Goal: Task Accomplishment & Management: Manage account settings

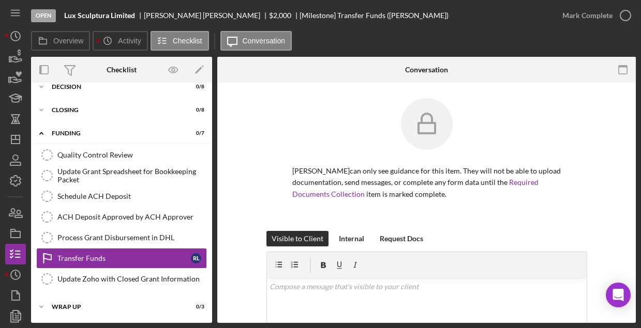
scroll to position [57, 0]
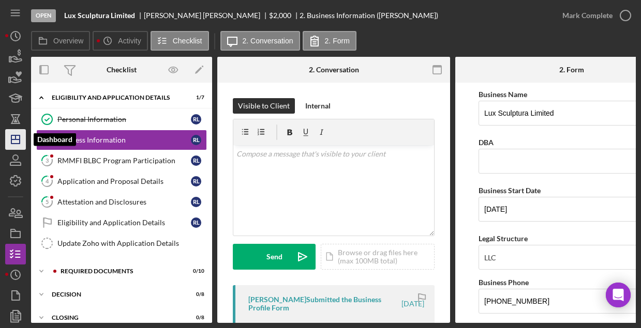
click at [18, 145] on icon "Icon/Dashboard" at bounding box center [16, 140] width 26 height 26
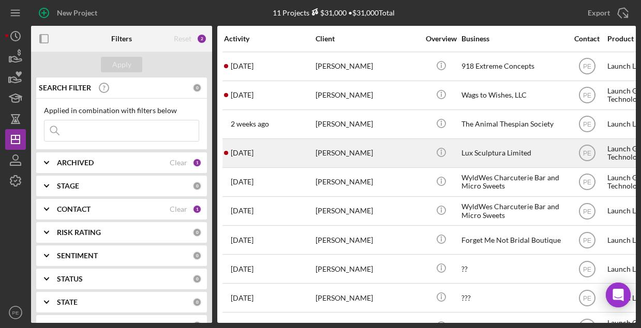
click at [328, 155] on div "[PERSON_NAME]" at bounding box center [366, 153] width 103 height 27
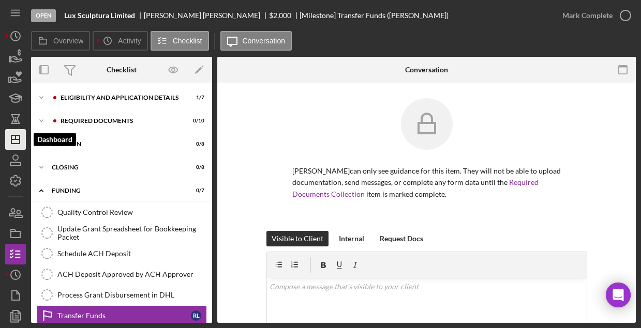
click at [18, 134] on icon "Icon/Dashboard" at bounding box center [16, 140] width 26 height 26
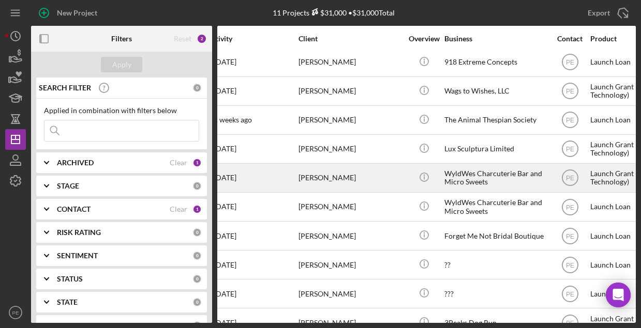
scroll to position [4, 23]
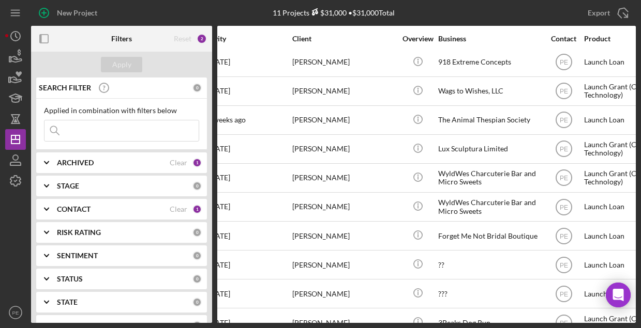
click at [196, 164] on div "1" at bounding box center [196, 162] width 9 height 9
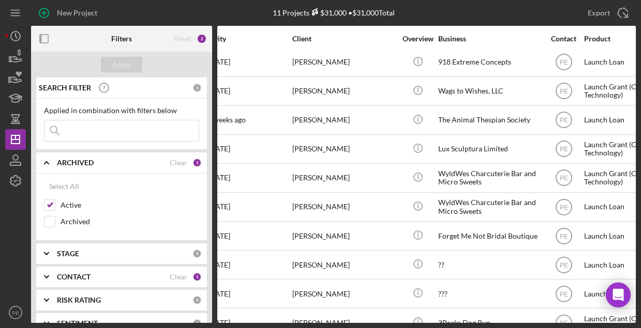
click at [196, 164] on div "1" at bounding box center [196, 162] width 9 height 9
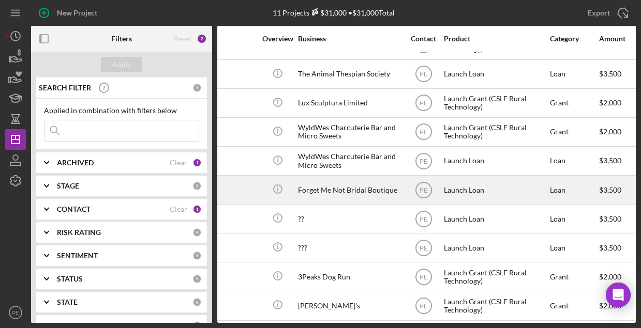
scroll to position [50, 0]
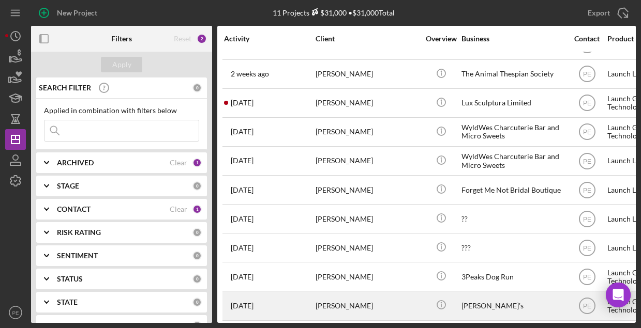
click at [336, 202] on div "[PERSON_NAME]" at bounding box center [366, 305] width 103 height 27
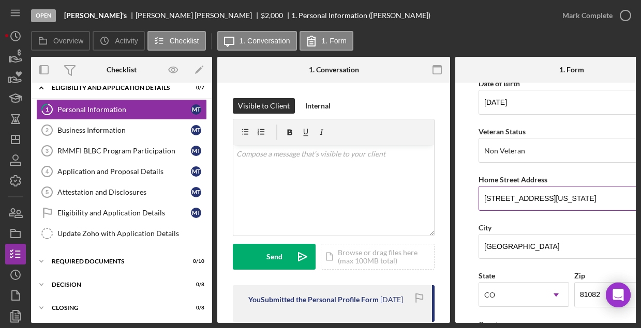
scroll to position [122, 0]
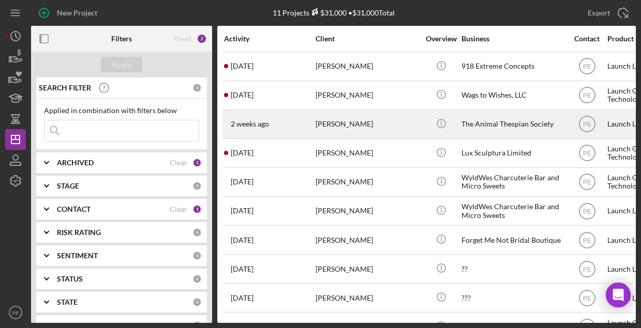
scroll to position [50, 0]
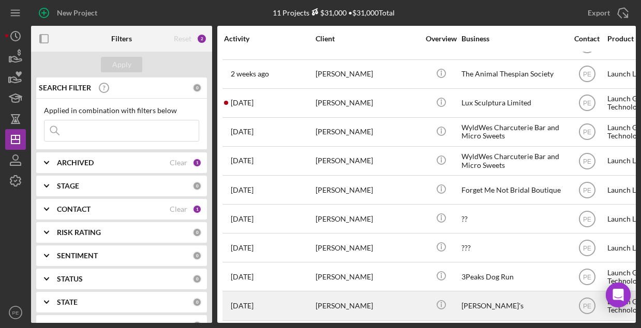
click at [235, 202] on time "[DATE]" at bounding box center [242, 306] width 23 height 8
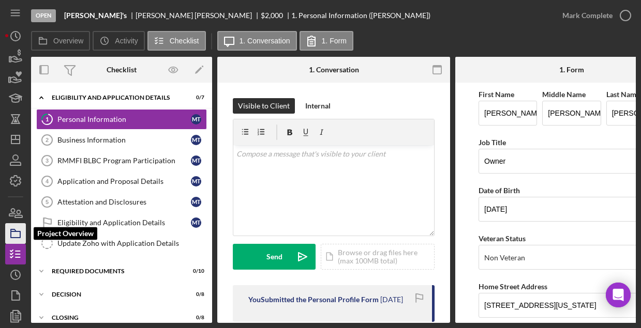
click at [20, 202] on icon "button" at bounding box center [16, 234] width 26 height 26
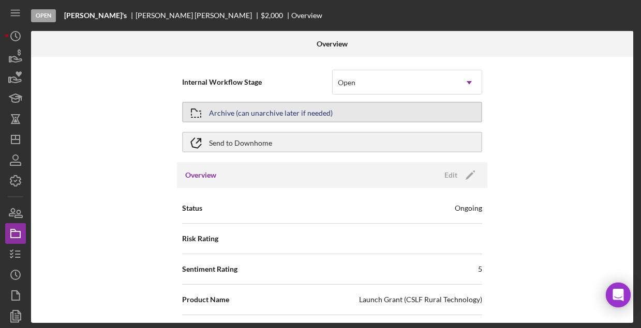
click at [396, 108] on button "Archive (can unarchive later if needed)" at bounding box center [332, 112] width 300 height 21
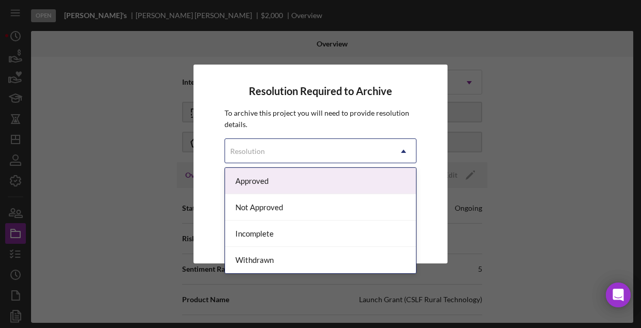
click at [386, 149] on div "Resolution" at bounding box center [308, 152] width 167 height 24
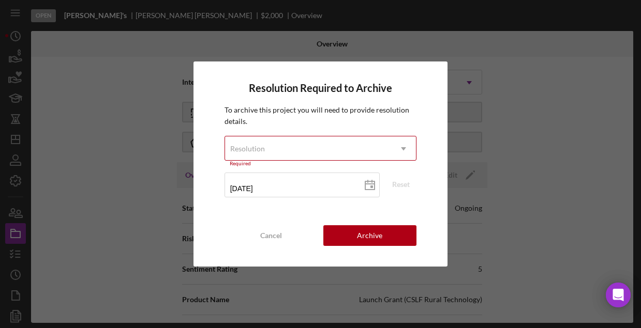
click at [470, 149] on div "Resolution Required to Archive To archive this project you will need to provide…" at bounding box center [320, 164] width 641 height 328
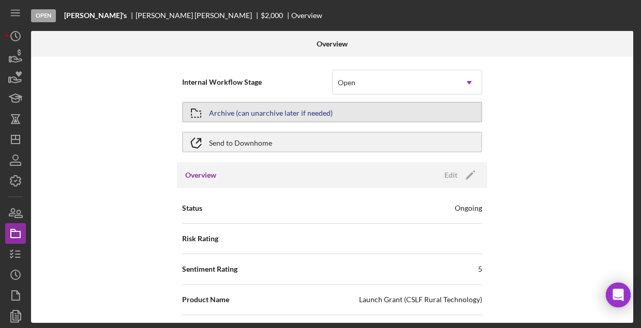
click at [338, 109] on button "Archive (can unarchive later if needed)" at bounding box center [332, 112] width 300 height 21
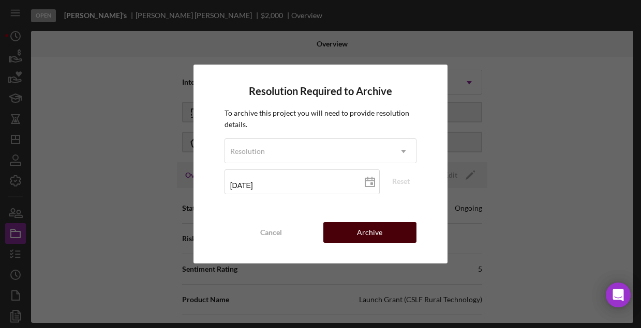
click at [363, 202] on div "Archive" at bounding box center [369, 232] width 25 height 21
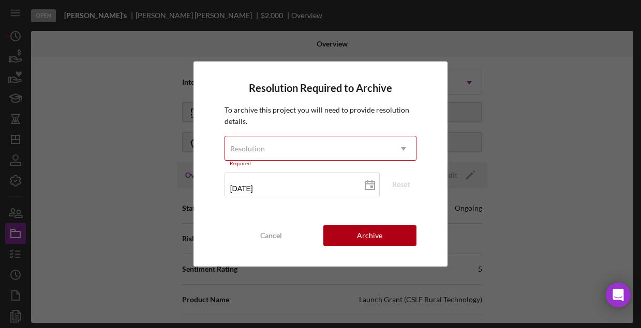
click at [379, 152] on div "Resolution" at bounding box center [308, 149] width 167 height 24
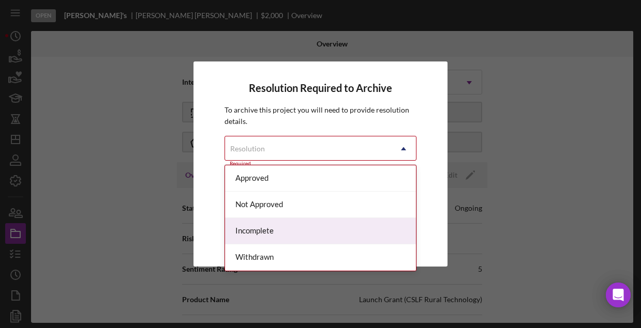
click at [315, 202] on div "Incomplete" at bounding box center [320, 231] width 191 height 26
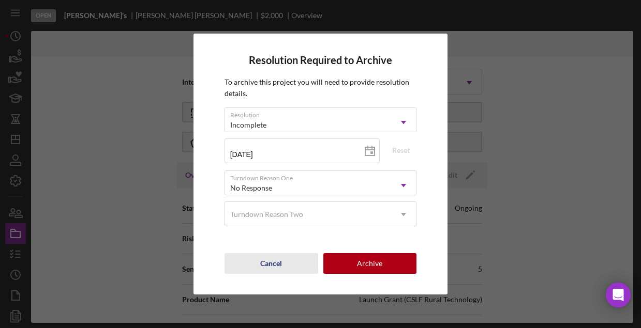
click at [272, 202] on div "Cancel" at bounding box center [271, 263] width 22 height 21
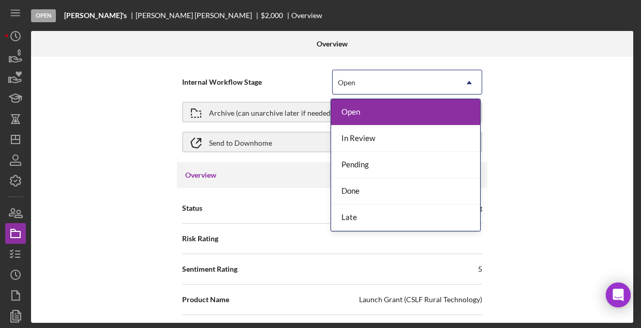
click at [441, 84] on div "Open" at bounding box center [394, 83] width 124 height 24
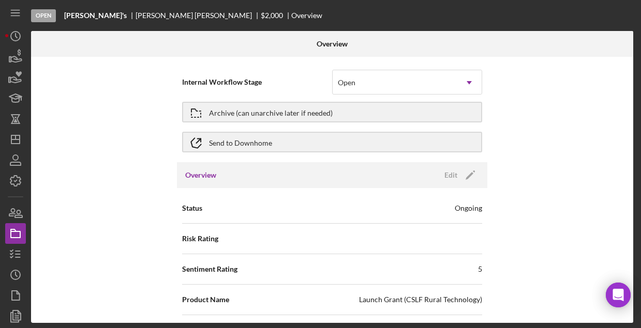
click at [591, 145] on div "Internal Workflow Stage Open Icon/Dropdown Arrow Archive (can unarchive later i…" at bounding box center [332, 190] width 602 height 266
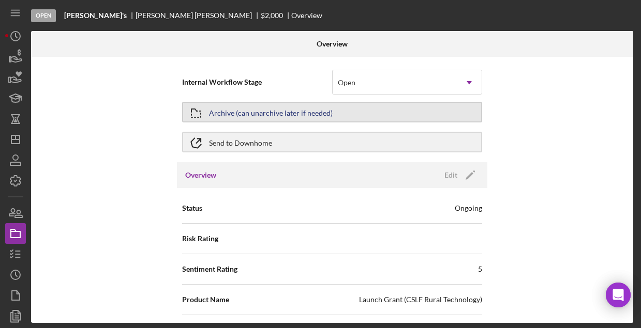
click at [391, 115] on button "Archive (can unarchive later if needed)" at bounding box center [332, 112] width 300 height 21
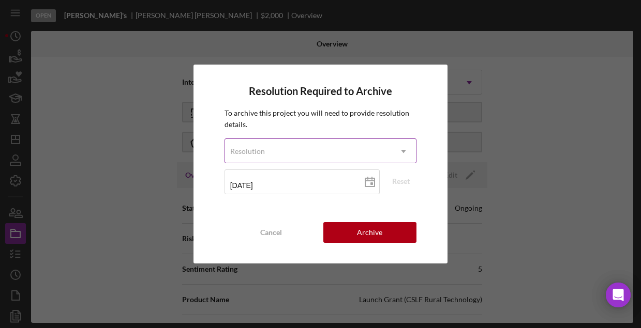
click at [373, 154] on div "Resolution" at bounding box center [308, 152] width 167 height 24
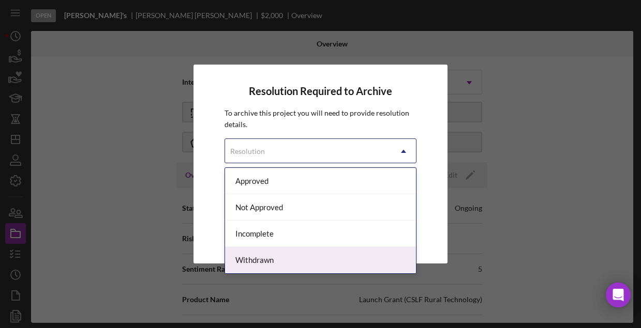
click at [343, 202] on div "Withdrawn" at bounding box center [320, 260] width 191 height 26
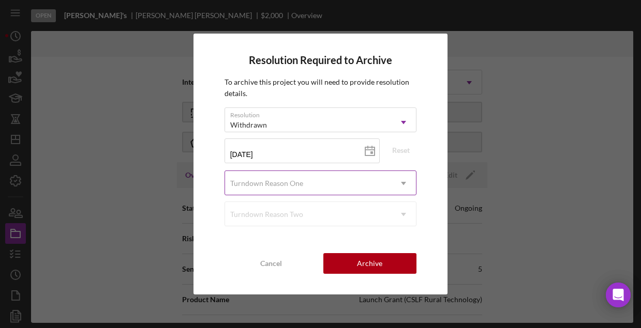
click at [372, 181] on div "Turndown Reason One" at bounding box center [308, 184] width 167 height 24
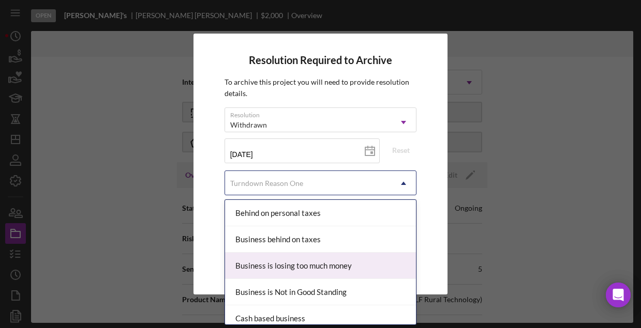
click at [522, 202] on div "Resolution Required to Archive To archive this project you will need to provide…" at bounding box center [320, 164] width 641 height 328
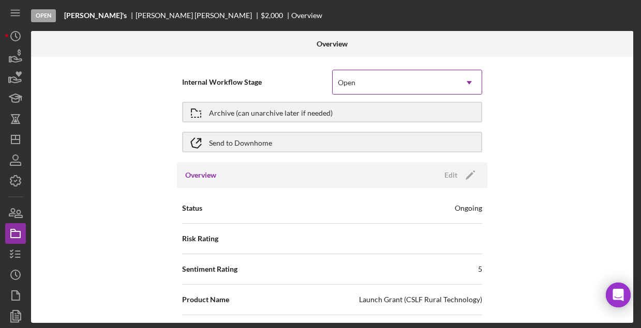
click at [453, 90] on div "Open" at bounding box center [394, 83] width 124 height 24
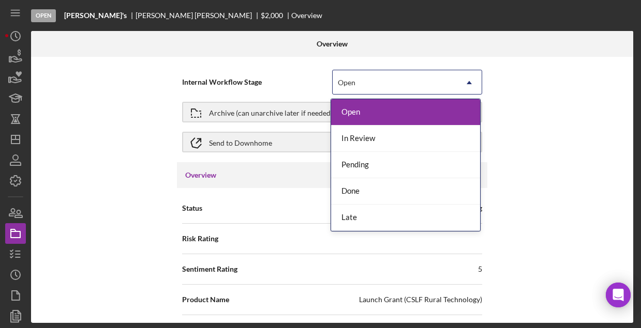
click at [284, 76] on div "Internal Workflow Stage Open, 1 of 5. 5 results available. Use Up and Down to c…" at bounding box center [332, 82] width 300 height 26
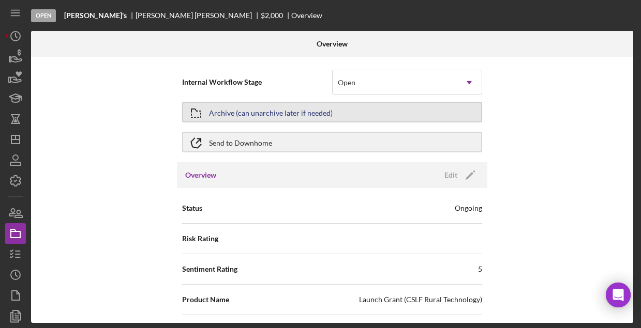
click at [339, 107] on button "Archive (can unarchive later if needed)" at bounding box center [332, 112] width 300 height 21
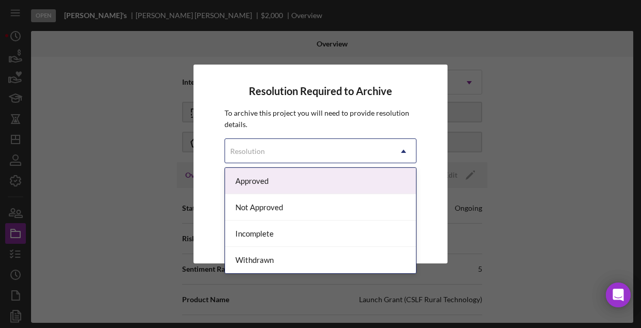
click at [348, 161] on div "Resolution" at bounding box center [308, 152] width 167 height 24
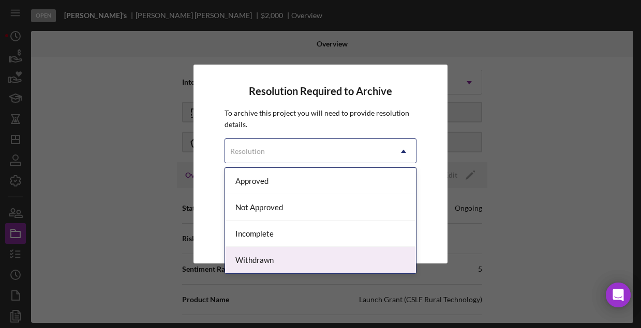
click at [317, 202] on div "Withdrawn" at bounding box center [320, 260] width 191 height 26
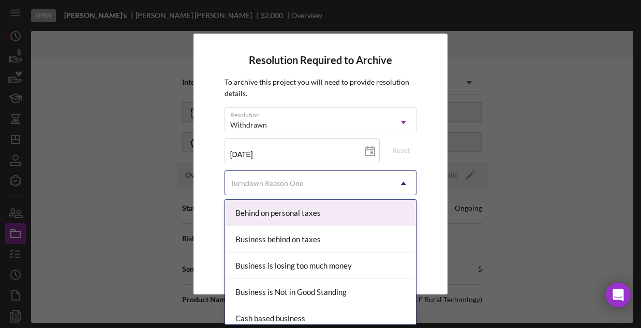
click at [391, 185] on icon "Icon/Dropdown Arrow" at bounding box center [403, 183] width 25 height 25
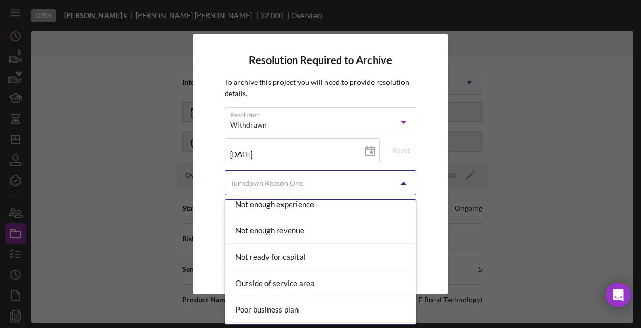
scroll to position [828, 0]
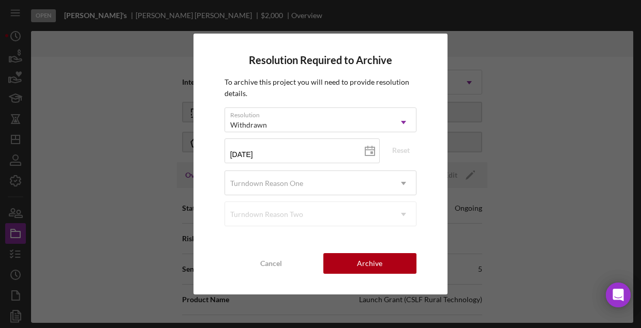
click at [540, 110] on div "Resolution Required to Archive To archive this project you will need to provide…" at bounding box center [320, 164] width 641 height 328
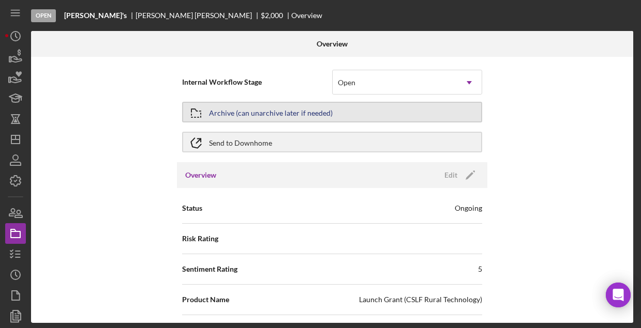
click at [402, 114] on button "Archive (can unarchive later if needed)" at bounding box center [332, 112] width 300 height 21
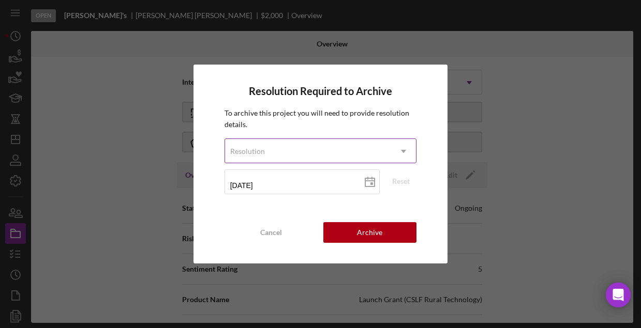
click at [365, 156] on div "Resolution" at bounding box center [308, 152] width 167 height 24
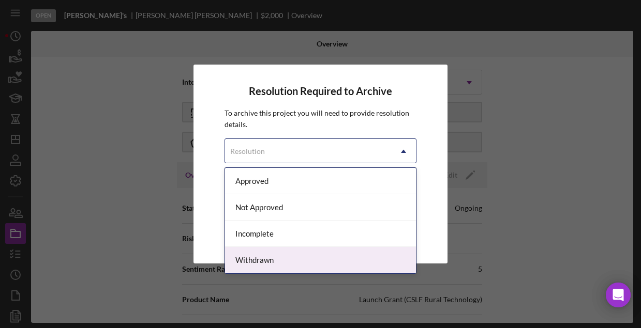
click at [312, 202] on div "Withdrawn" at bounding box center [320, 260] width 191 height 26
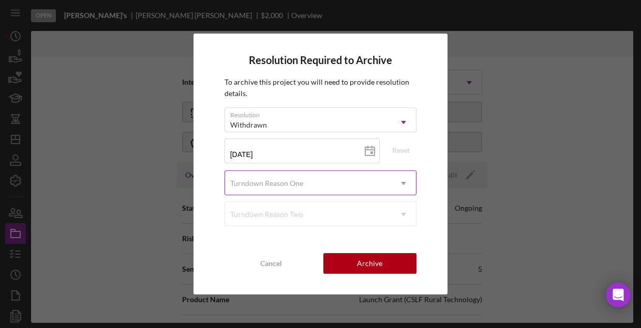
click at [379, 187] on div "Turndown Reason One" at bounding box center [308, 184] width 167 height 24
click at [423, 188] on div "Resolution Required to Archive To archive this project you will need to provide…" at bounding box center [320, 165] width 254 height 262
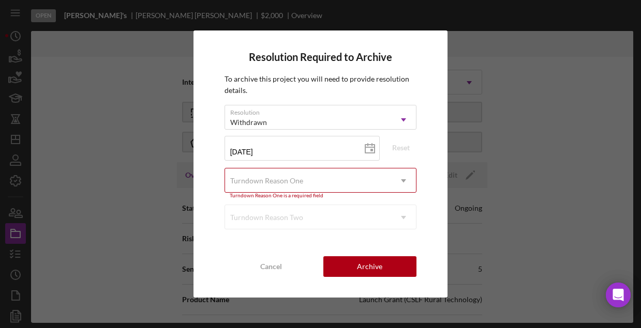
click at [431, 196] on div "Resolution Required to Archive To archive this project you will need to provide…" at bounding box center [320, 164] width 254 height 267
click at [376, 176] on div "Turndown Reason One" at bounding box center [308, 181] width 167 height 24
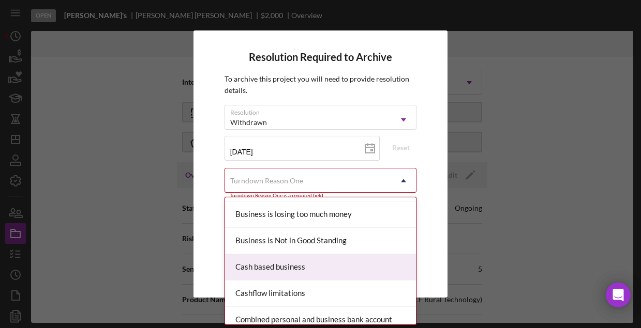
scroll to position [0, 0]
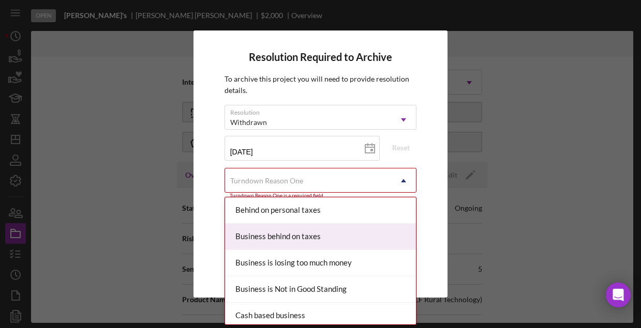
click at [421, 202] on div "Resolution Required to Archive To archive this project you will need to provide…" at bounding box center [320, 164] width 254 height 267
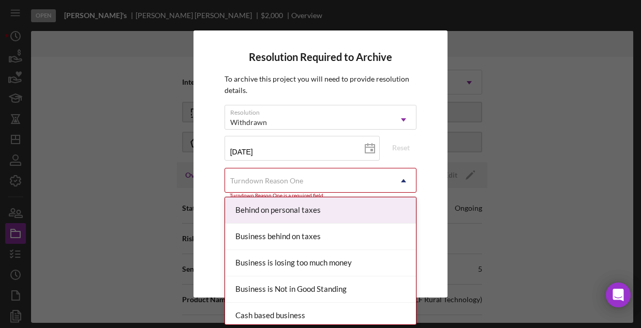
click at [395, 172] on icon "Icon/Dropdown Arrow" at bounding box center [403, 181] width 25 height 25
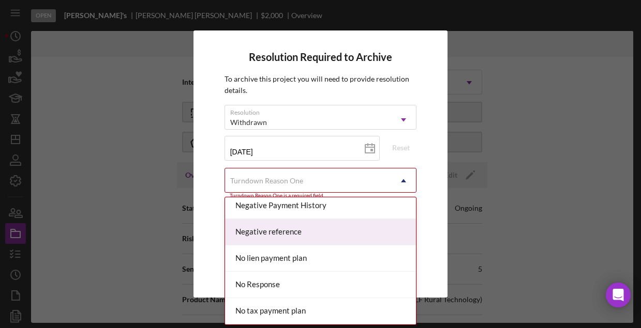
scroll to position [683, 0]
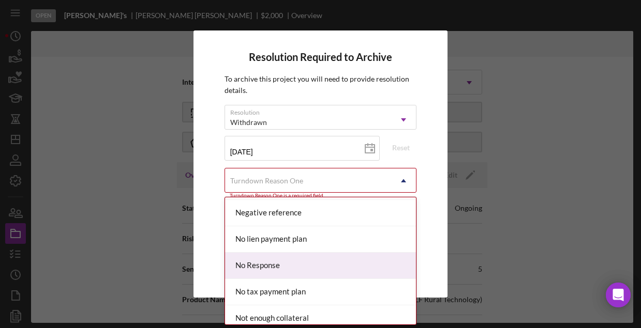
click at [355, 202] on div "No Response" at bounding box center [320, 266] width 191 height 26
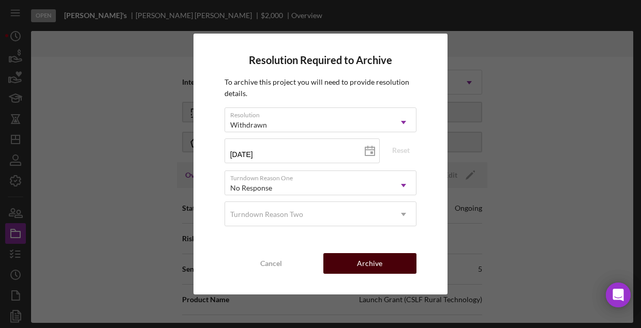
click at [355, 202] on button "Archive" at bounding box center [370, 263] width 94 height 21
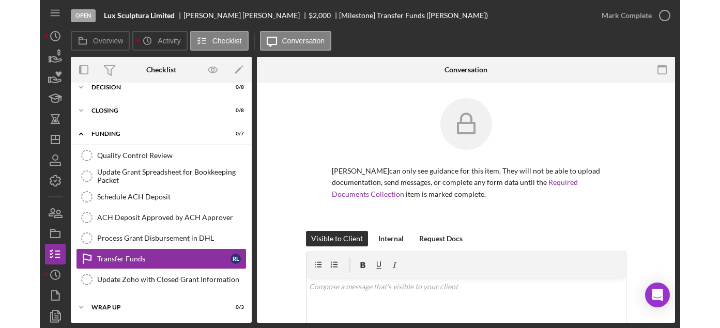
scroll to position [57, 0]
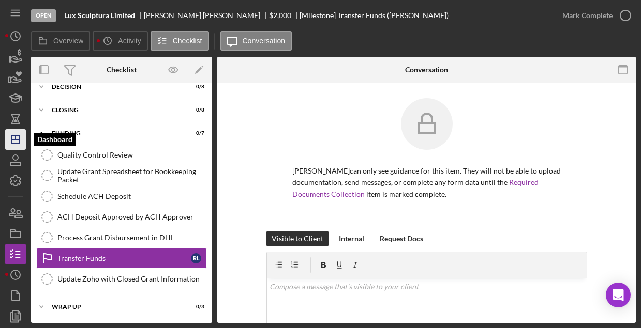
click at [18, 142] on icon "Icon/Dashboard" at bounding box center [16, 140] width 26 height 26
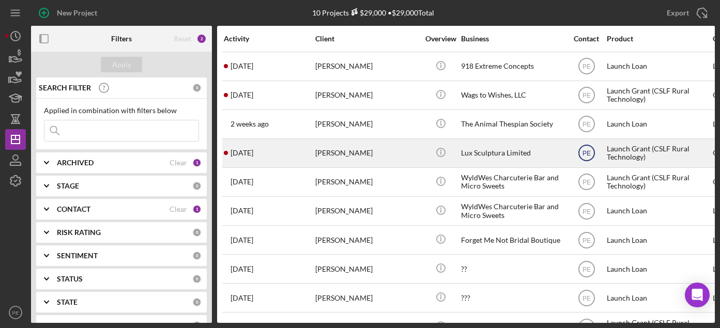
scroll to position [21, 0]
